Goal: Find specific page/section: Find specific page/section

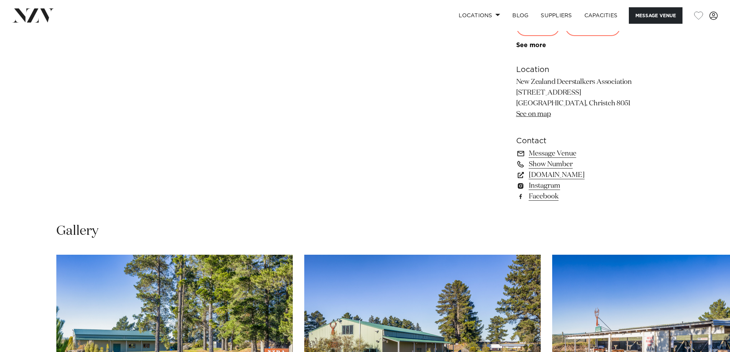
scroll to position [575, 0]
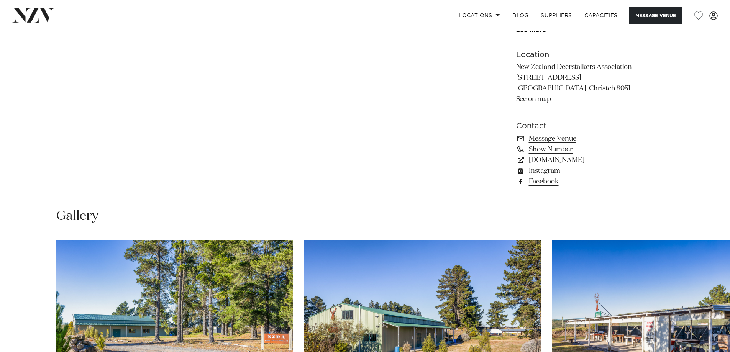
drag, startPoint x: 516, startPoint y: 79, endPoint x: 594, endPoint y: 74, distance: 77.9
click at [594, 74] on p "New Zealand Deerstalkers Association [STREET_ADDRESS] [GEOGRAPHIC_DATA], Christ…" at bounding box center [578, 83] width 125 height 43
copy p "[STREET_ADDRESS]"
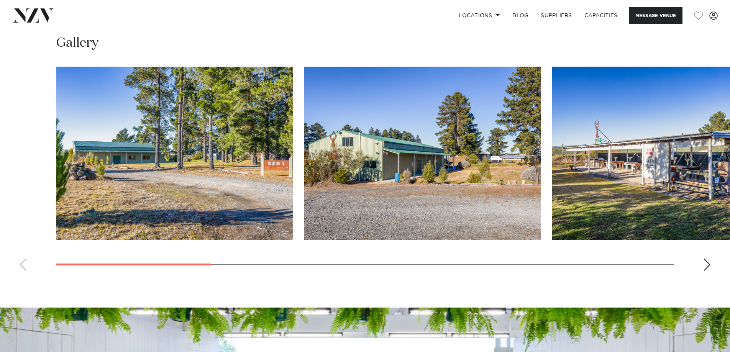
scroll to position [766, 0]
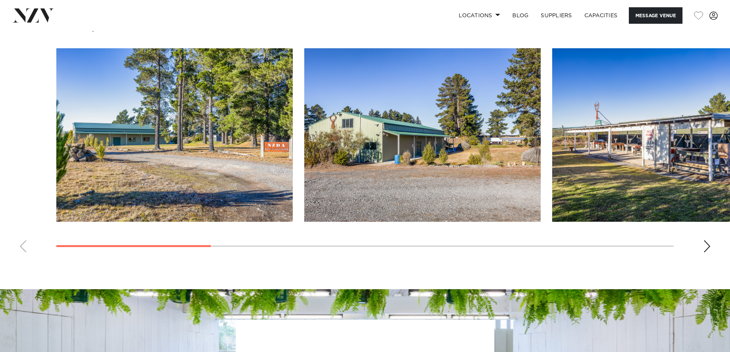
click at [710, 245] on div "Next slide" at bounding box center [707, 246] width 8 height 12
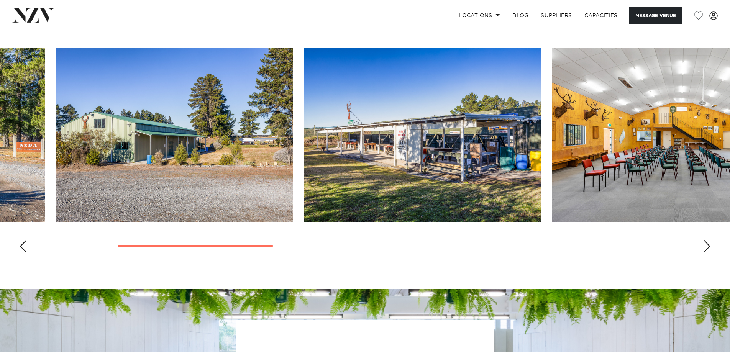
click at [707, 247] on div "Next slide" at bounding box center [707, 246] width 8 height 12
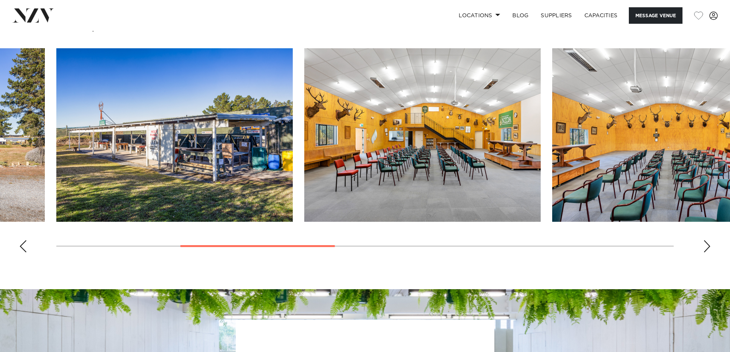
click at [707, 247] on div "Next slide" at bounding box center [707, 246] width 8 height 12
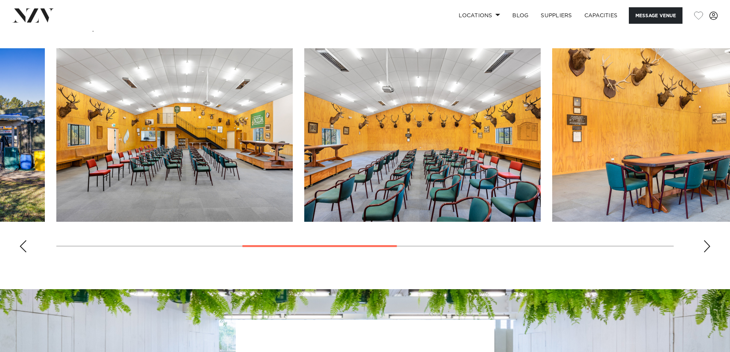
click at [707, 247] on div "Next slide" at bounding box center [707, 246] width 8 height 12
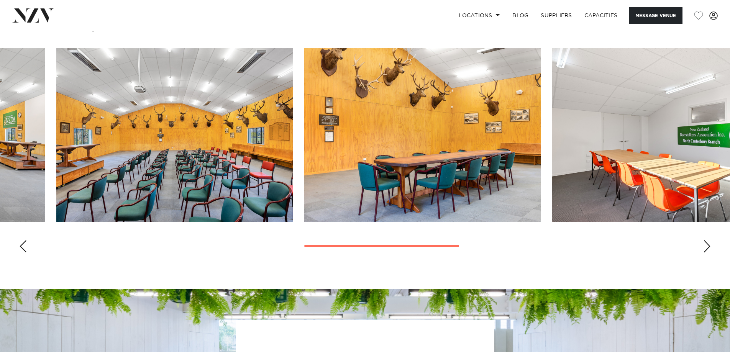
click at [707, 247] on div "Next slide" at bounding box center [707, 246] width 8 height 12
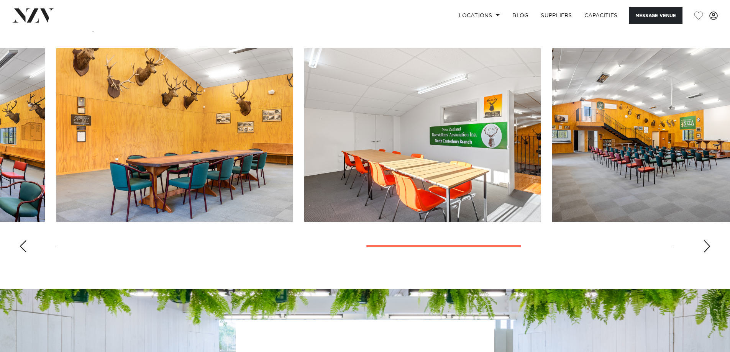
click at [707, 247] on div "Next slide" at bounding box center [707, 246] width 8 height 12
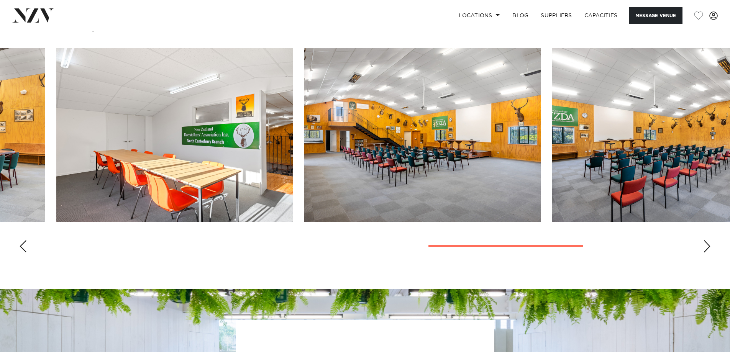
click at [707, 247] on div "Next slide" at bounding box center [707, 246] width 8 height 12
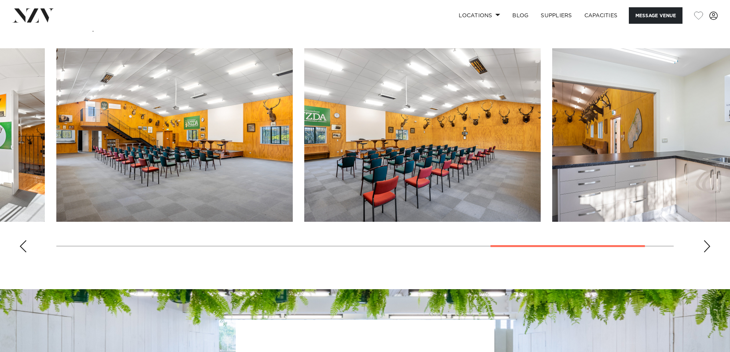
click at [707, 247] on div "Next slide" at bounding box center [707, 246] width 8 height 12
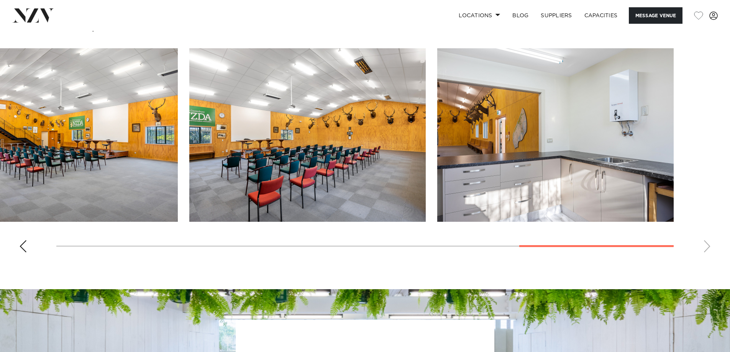
click at [707, 247] on swiper-container at bounding box center [365, 153] width 730 height 210
